Goal: Task Accomplishment & Management: Use online tool/utility

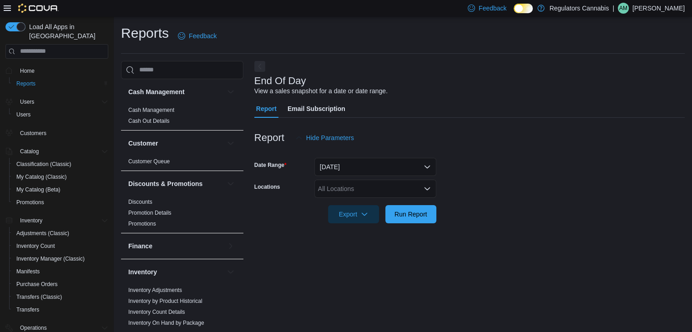
scroll to position [3, 0]
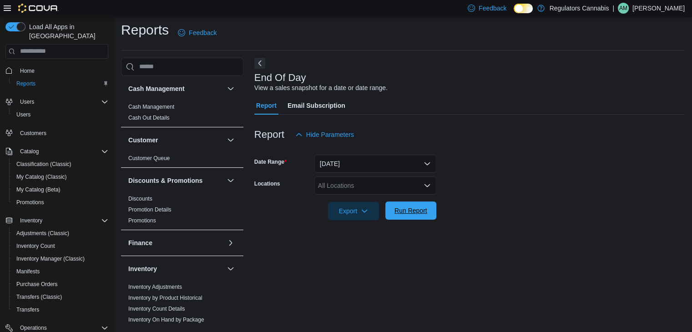
click at [421, 213] on span "Run Report" at bounding box center [410, 210] width 33 height 9
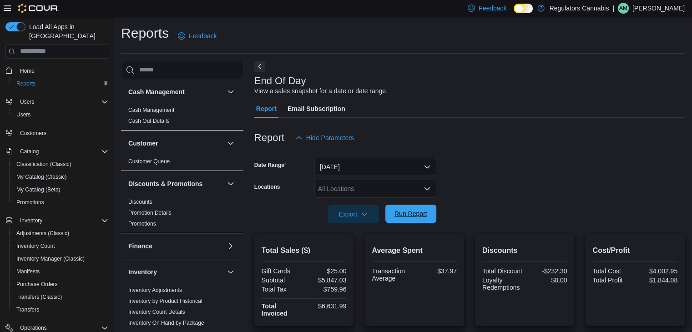
click at [433, 212] on button "Run Report" at bounding box center [410, 214] width 51 height 18
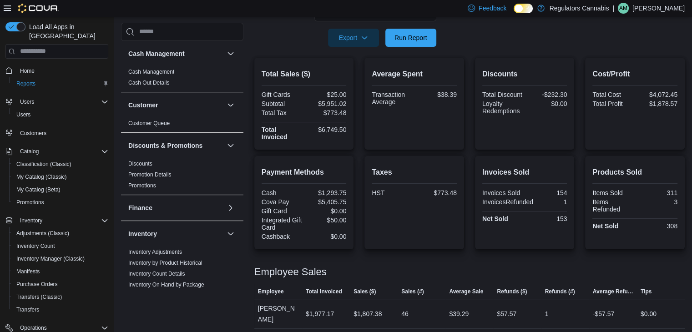
scroll to position [313, 0]
